Goal: Information Seeking & Learning: Understand process/instructions

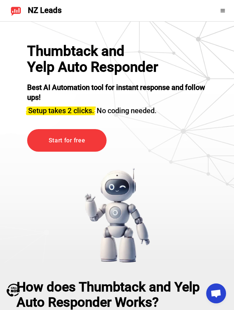
click at [219, 8] on div at bounding box center [214, 10] width 29 height 11
click at [221, 8] on icon at bounding box center [223, 10] width 5 height 5
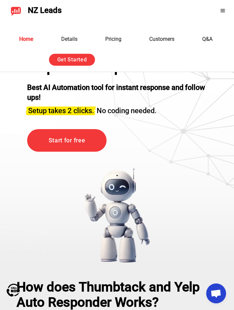
click at [222, 14] on div at bounding box center [214, 10] width 29 height 11
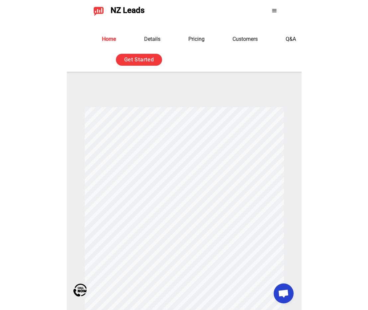
scroll to position [297, 0]
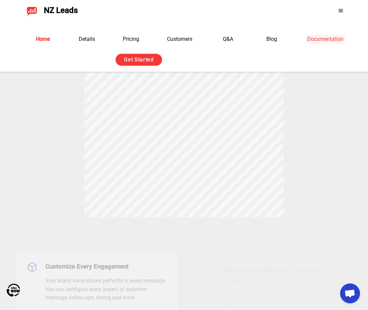
click at [234, 41] on link "Documentation" at bounding box center [325, 39] width 36 height 6
